Goal: Task Accomplishment & Management: Manage account settings

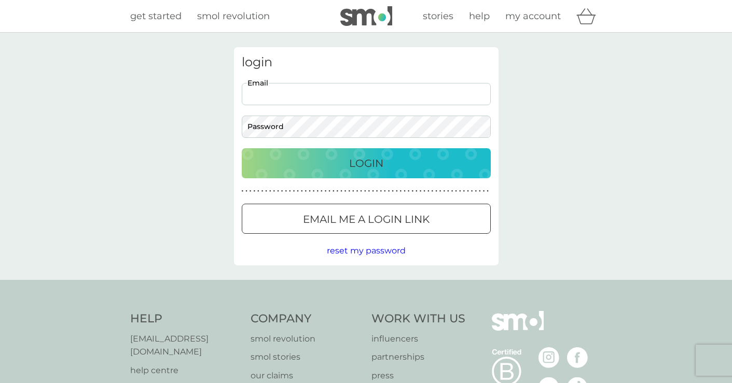
click at [352, 102] on input "Email" at bounding box center [366, 94] width 249 height 22
type input "[EMAIL_ADDRESS][DOMAIN_NAME]"
click at [366, 163] on button "Login" at bounding box center [366, 163] width 249 height 30
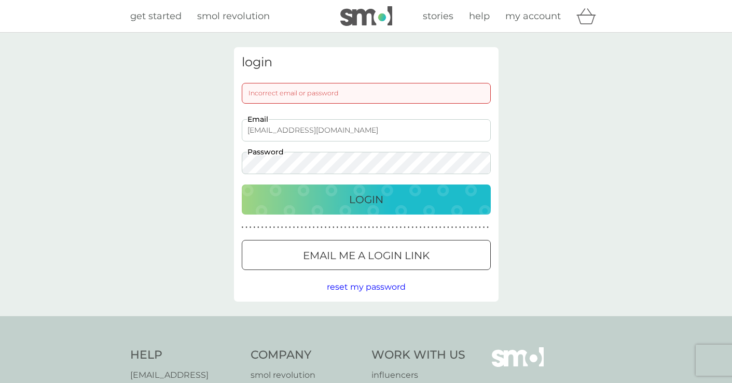
click at [441, 187] on button "Login" at bounding box center [366, 200] width 249 height 30
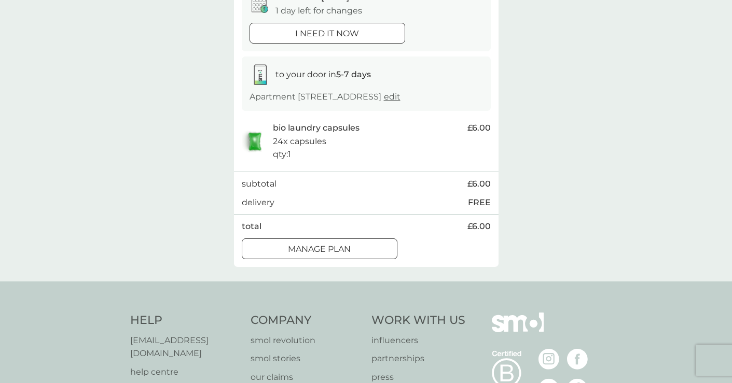
scroll to position [138, 0]
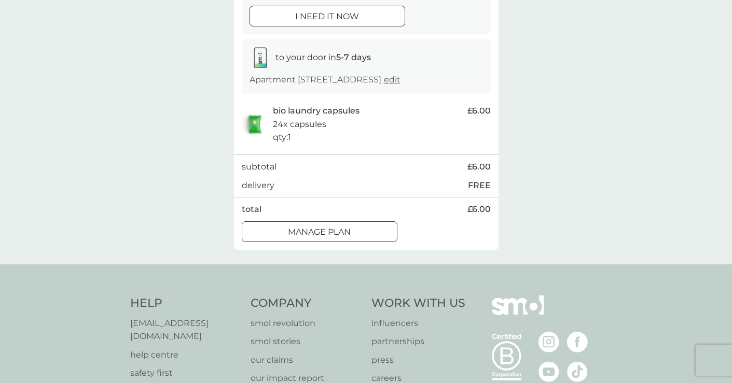
click at [359, 242] on button "Manage plan" at bounding box center [320, 232] width 156 height 21
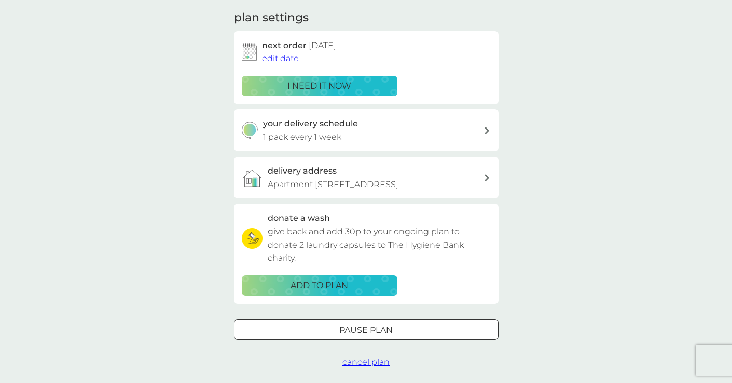
scroll to position [170, 0]
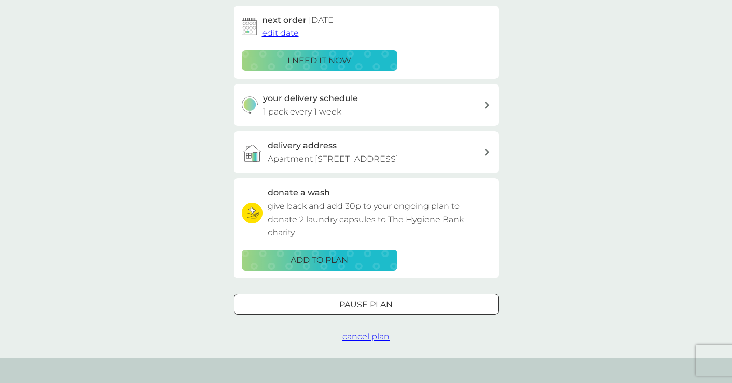
click at [364, 342] on span "cancel plan" at bounding box center [365, 337] width 47 height 10
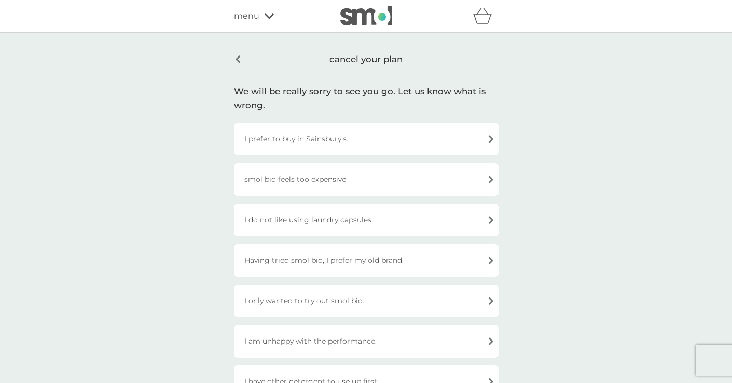
click at [421, 143] on div "I prefer to buy in Sainsbury's." at bounding box center [366, 139] width 265 height 33
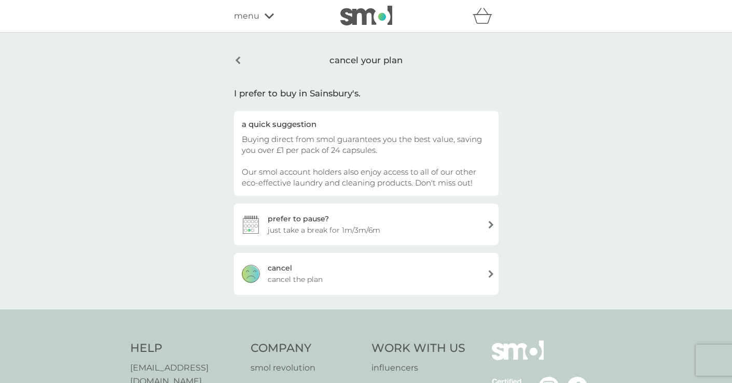
click at [381, 272] on div "cancel cancel the plan" at bounding box center [366, 274] width 265 height 42
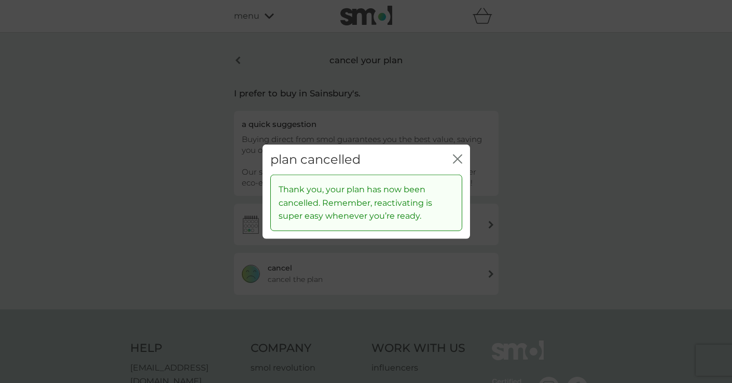
click at [462, 159] on icon "close" at bounding box center [457, 158] width 9 height 9
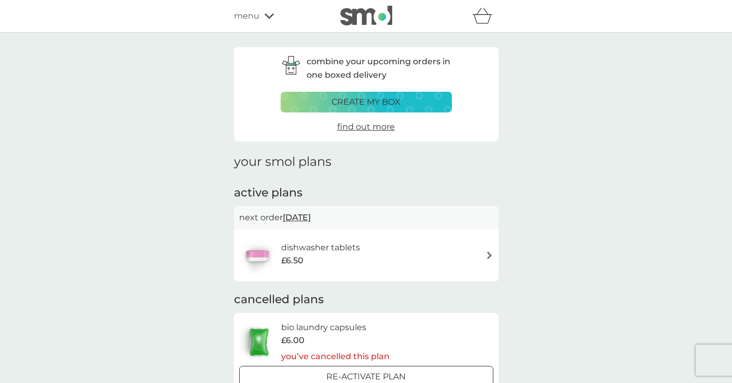
click at [254, 17] on span "menu" at bounding box center [246, 15] width 25 height 13
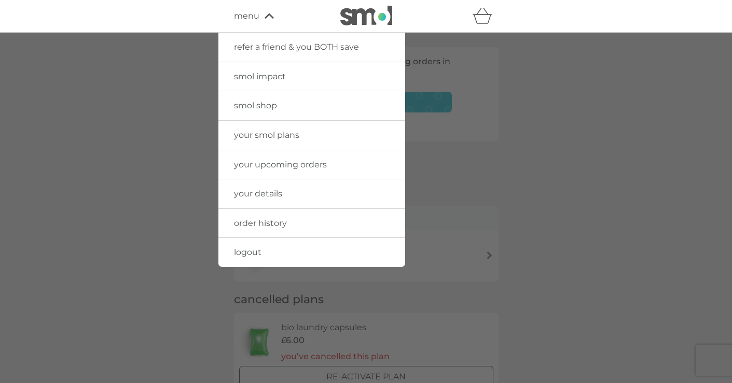
click at [273, 171] on link "your upcoming orders" at bounding box center [311, 164] width 187 height 29
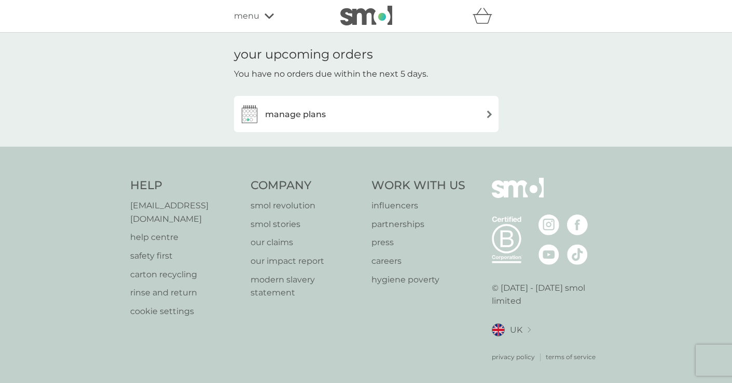
click at [320, 110] on h3 "manage plans" at bounding box center [295, 114] width 61 height 13
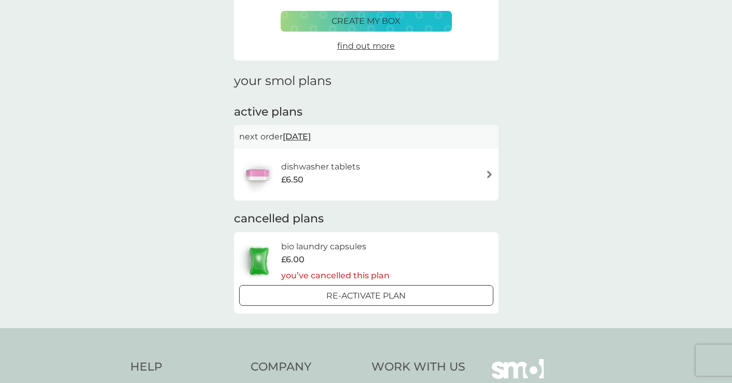
scroll to position [86, 0]
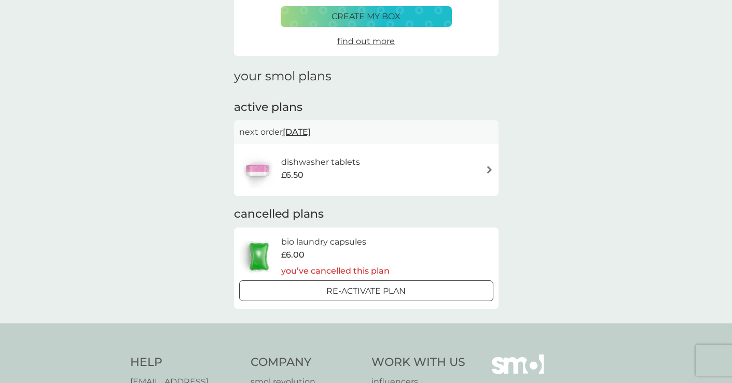
click at [483, 168] on div "dishwasher tablets £6.50" at bounding box center [366, 170] width 254 height 36
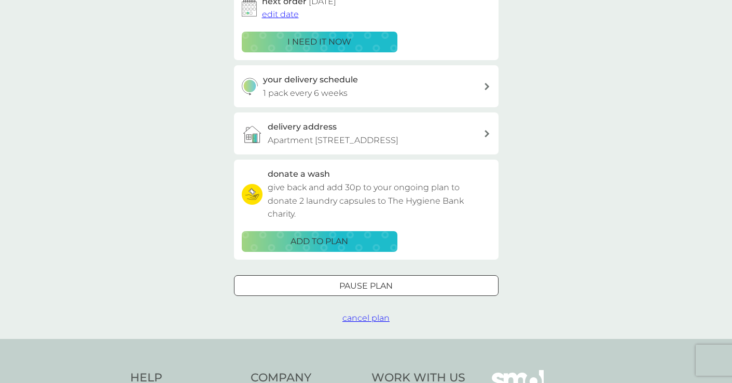
scroll to position [189, 0]
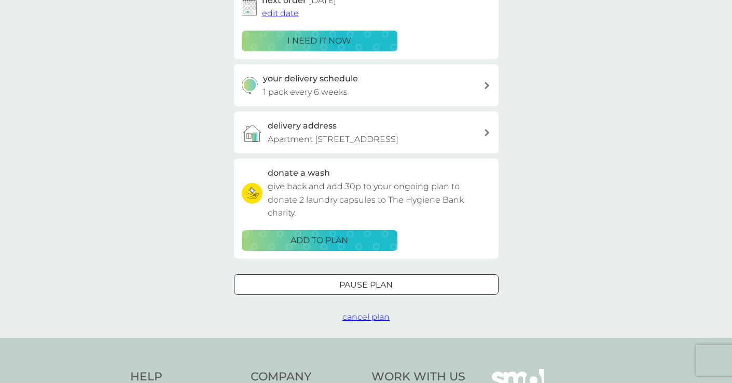
click at [375, 322] on span "cancel plan" at bounding box center [365, 317] width 47 height 10
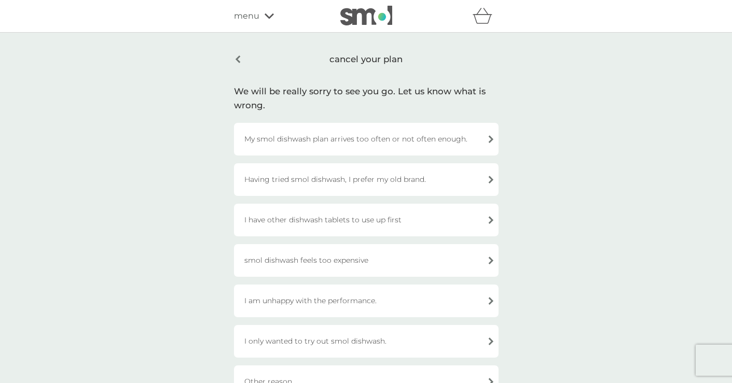
click at [421, 142] on div "My smol dishwash plan arrives too often or not often enough." at bounding box center [366, 139] width 265 height 33
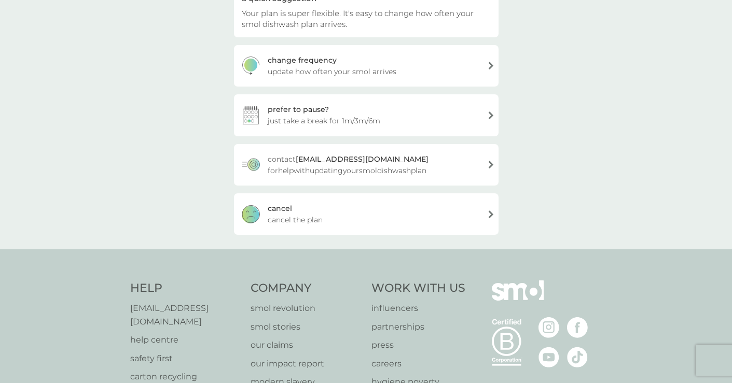
scroll to position [149, 0]
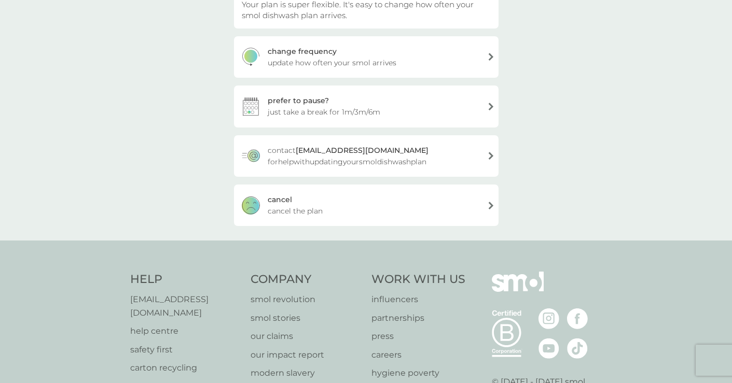
click at [346, 218] on div "cancel cancel the plan" at bounding box center [366, 206] width 265 height 42
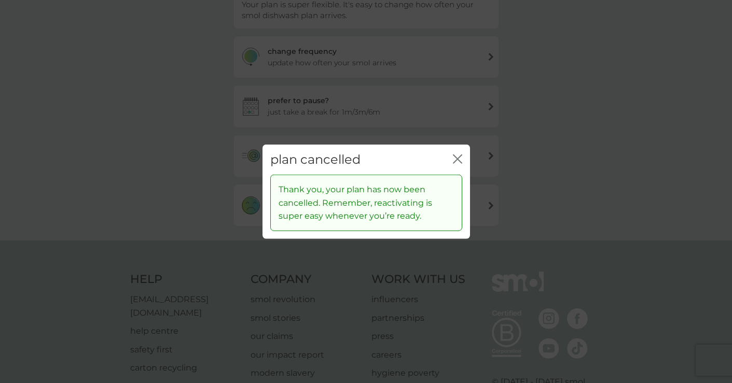
click at [460, 162] on icon "close" at bounding box center [460, 159] width 4 height 8
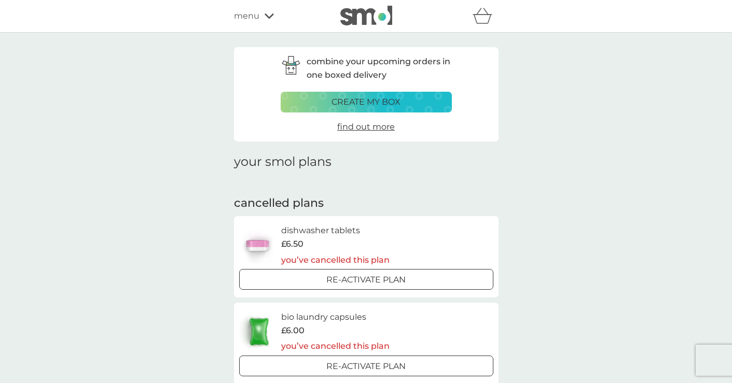
click at [262, 15] on div "menu" at bounding box center [278, 15] width 88 height 13
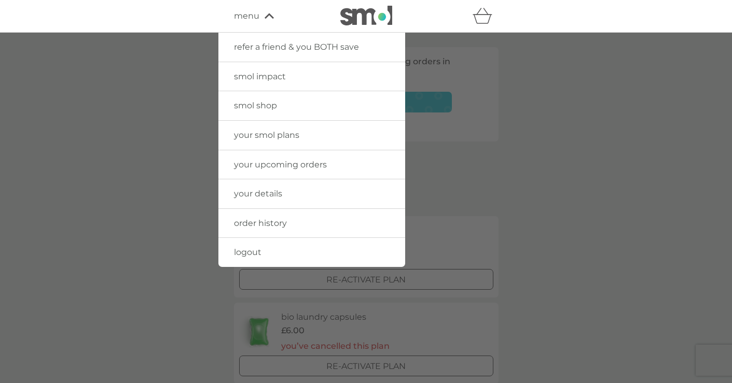
click at [269, 81] on span "smol impact" at bounding box center [260, 77] width 52 height 10
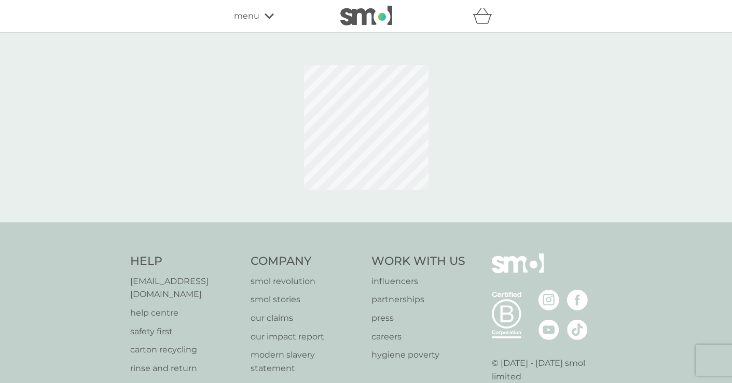
click at [267, 29] on div "refer a friend & you BOTH save smol impact smol shop your smol plans your upcom…" at bounding box center [366, 16] width 732 height 33
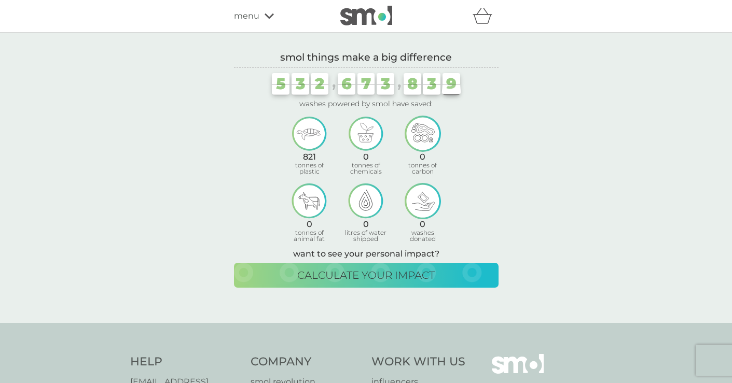
click at [263, 19] on div "menu" at bounding box center [278, 15] width 88 height 13
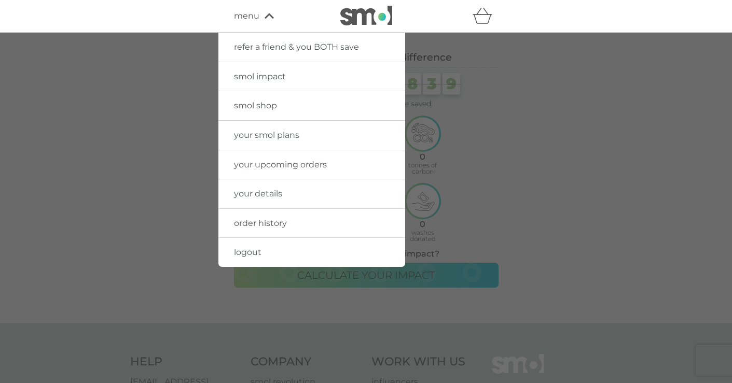
click at [262, 105] on span "smol shop" at bounding box center [255, 106] width 43 height 10
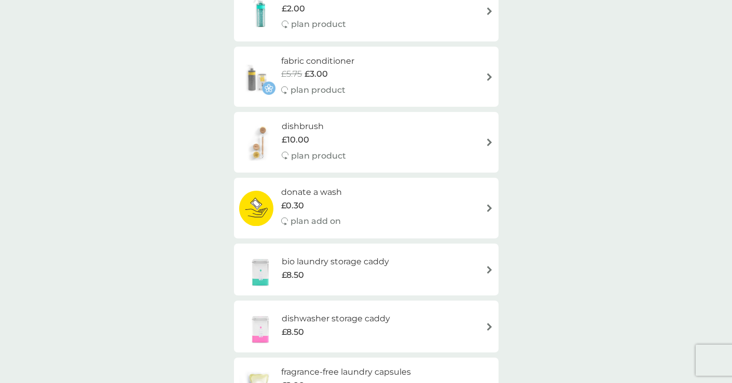
scroll to position [515, 0]
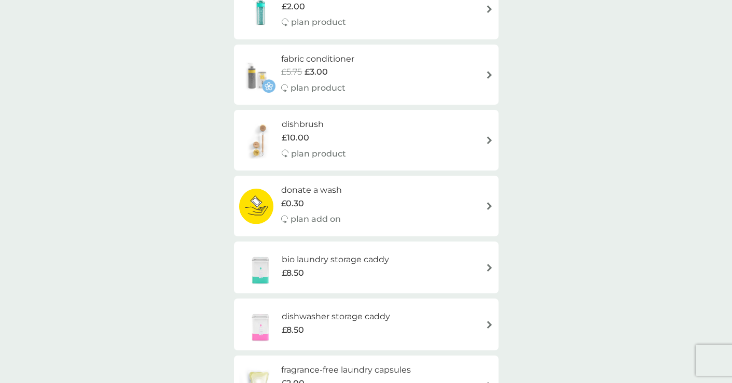
click at [481, 121] on div "dishbrush £10.00 plan product" at bounding box center [366, 140] width 254 height 45
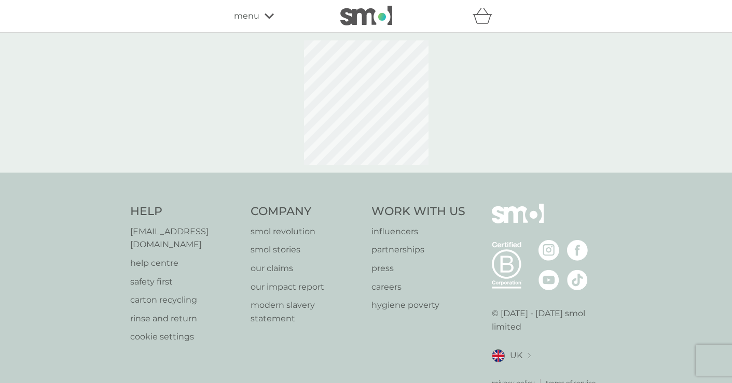
select select "245"
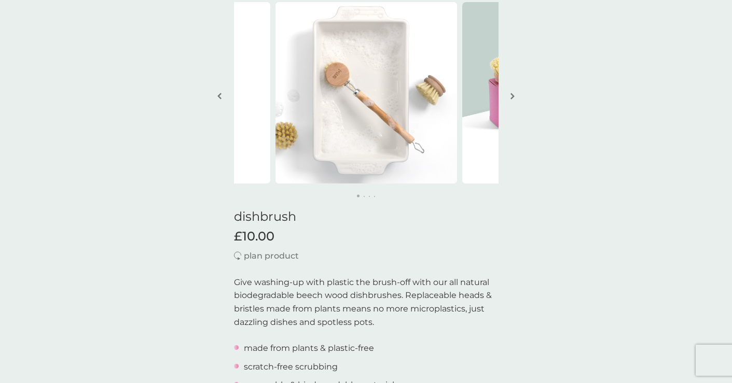
scroll to position [70, 0]
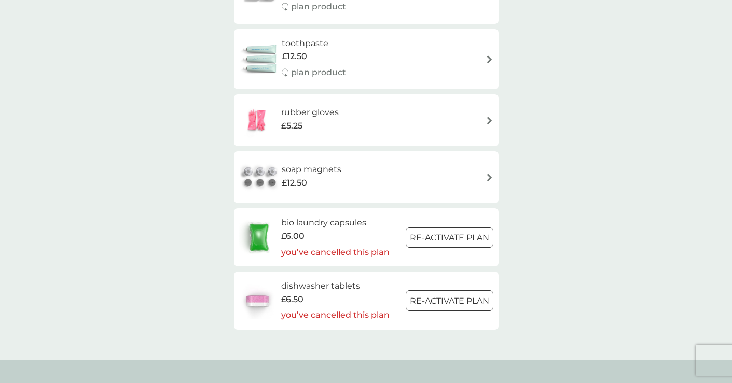
scroll to position [1567, 0]
